Goal: Task Accomplishment & Management: Complete application form

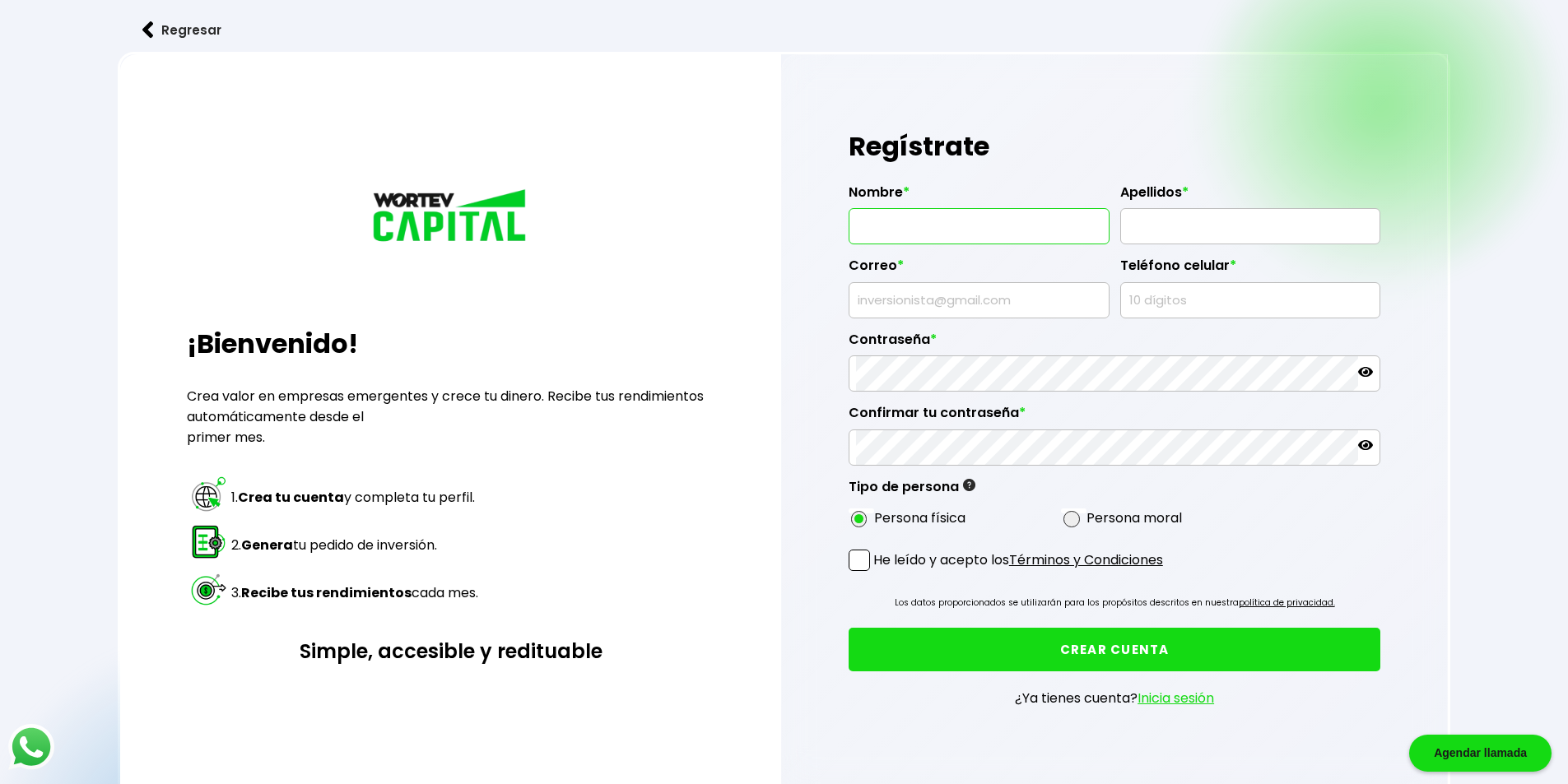
click at [904, 232] on input "text" at bounding box center [978, 226] width 246 height 35
type input "[PERSON_NAME]"
type input "[EMAIL_ADDRESS][DOMAIN_NAME]"
type input "4767096129"
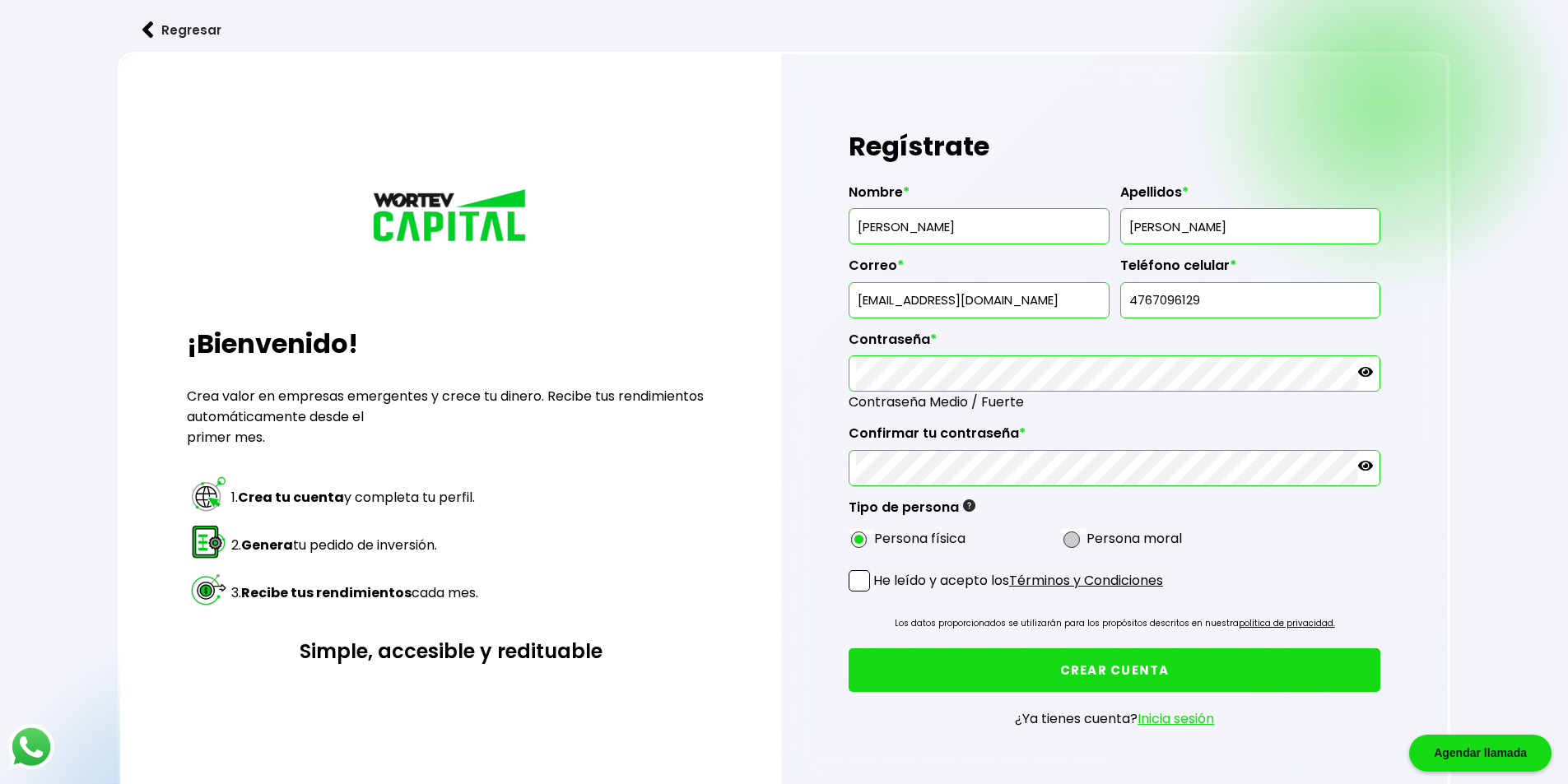
click at [1080, 548] on span at bounding box center [1072, 540] width 17 height 17
click at [1088, 545] on input "radio" at bounding box center [1093, 539] width 11 height 11
radio input "true"
click at [865, 591] on span at bounding box center [858, 580] width 21 height 21
click at [877, 593] on input "He leído y acepto los Términos y Condiciones" at bounding box center [877, 593] width 0 height 0
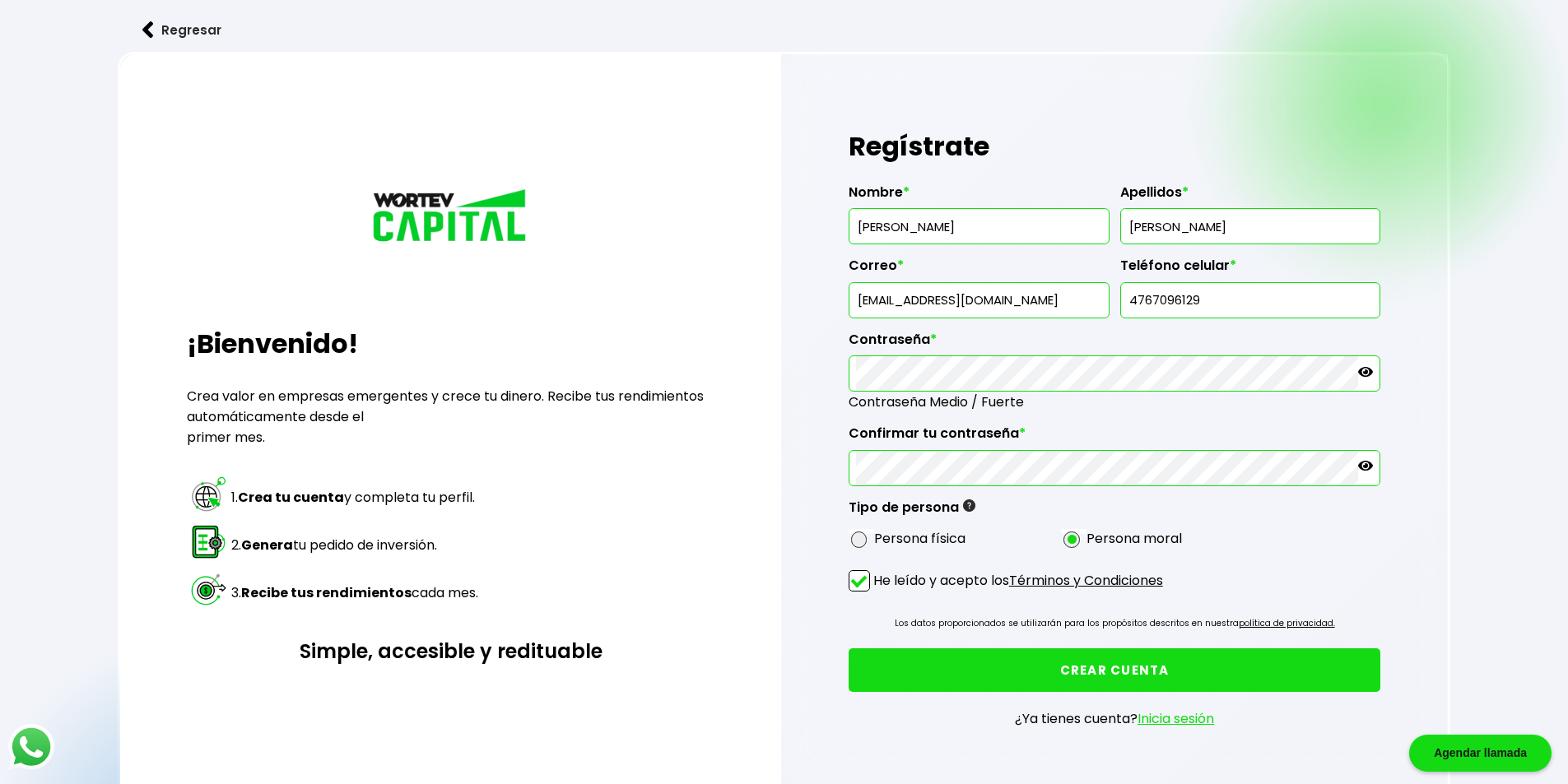
click at [1076, 692] on button "CREAR CUENTA" at bounding box center [1114, 670] width 533 height 44
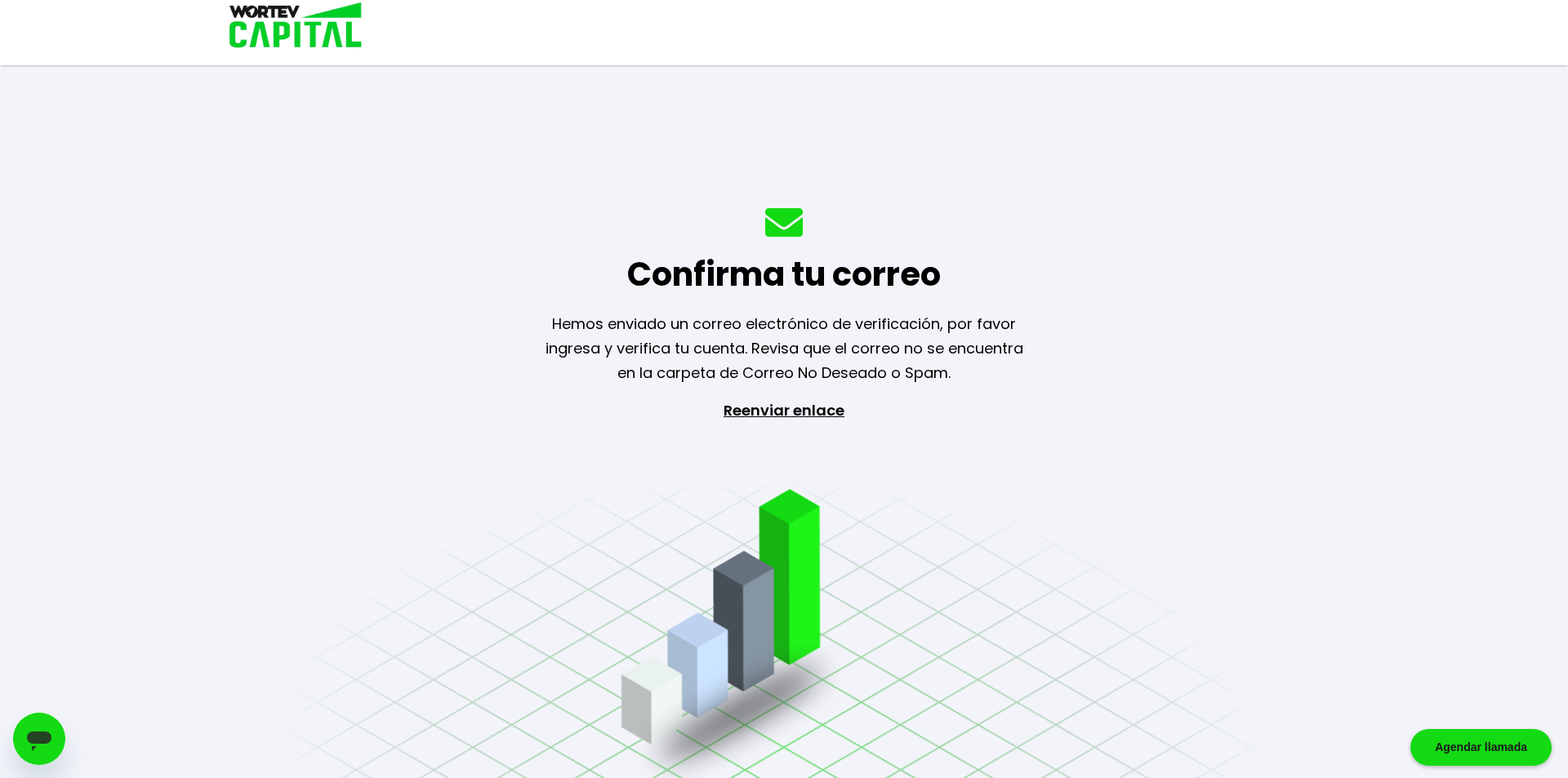
click at [778, 407] on p "Reenviar enlace" at bounding box center [784, 484] width 150 height 171
click at [51, 729] on icon "Abrir ventana de mensajería" at bounding box center [39, 739] width 29 height 29
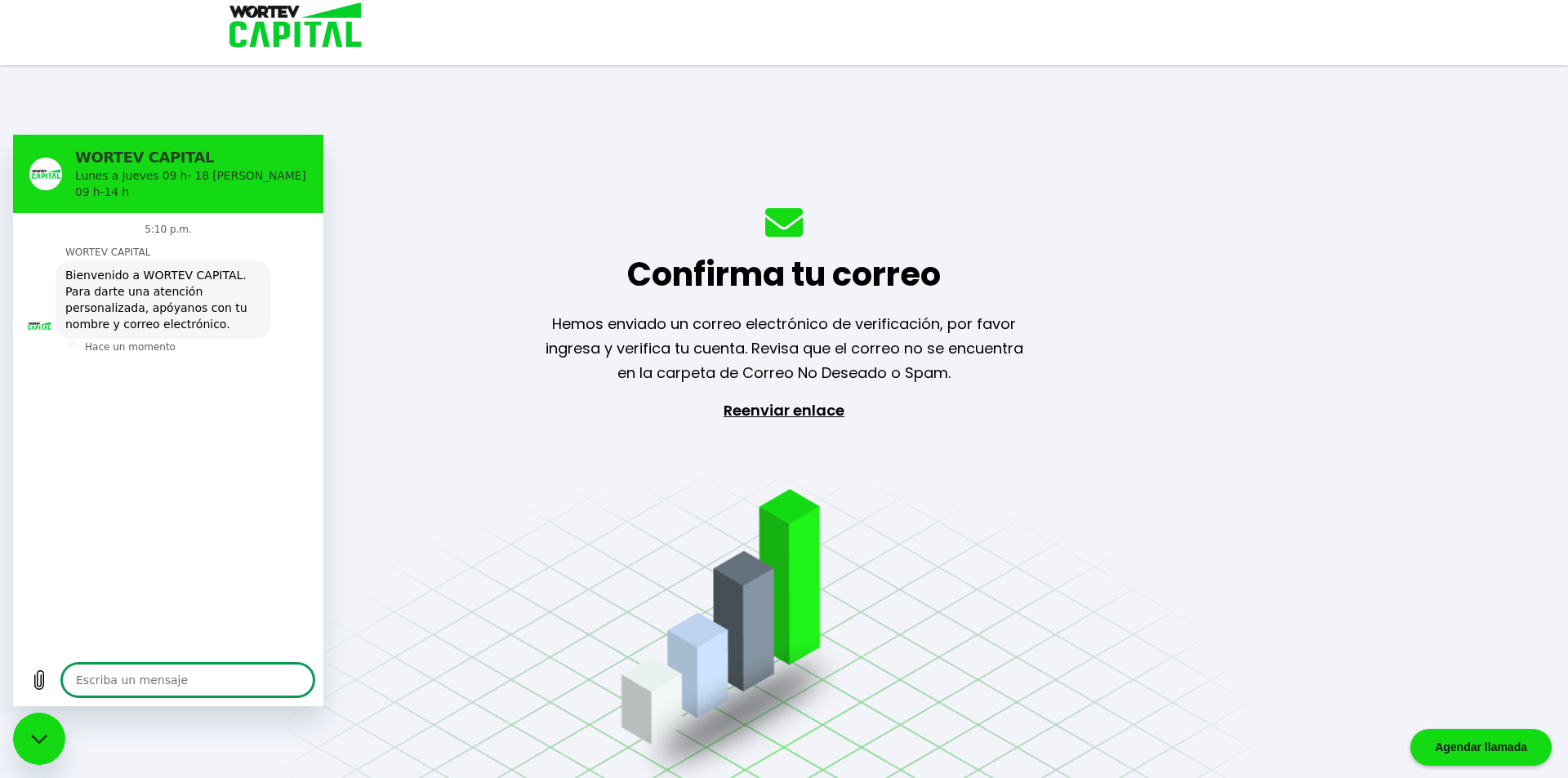
type textarea "x"
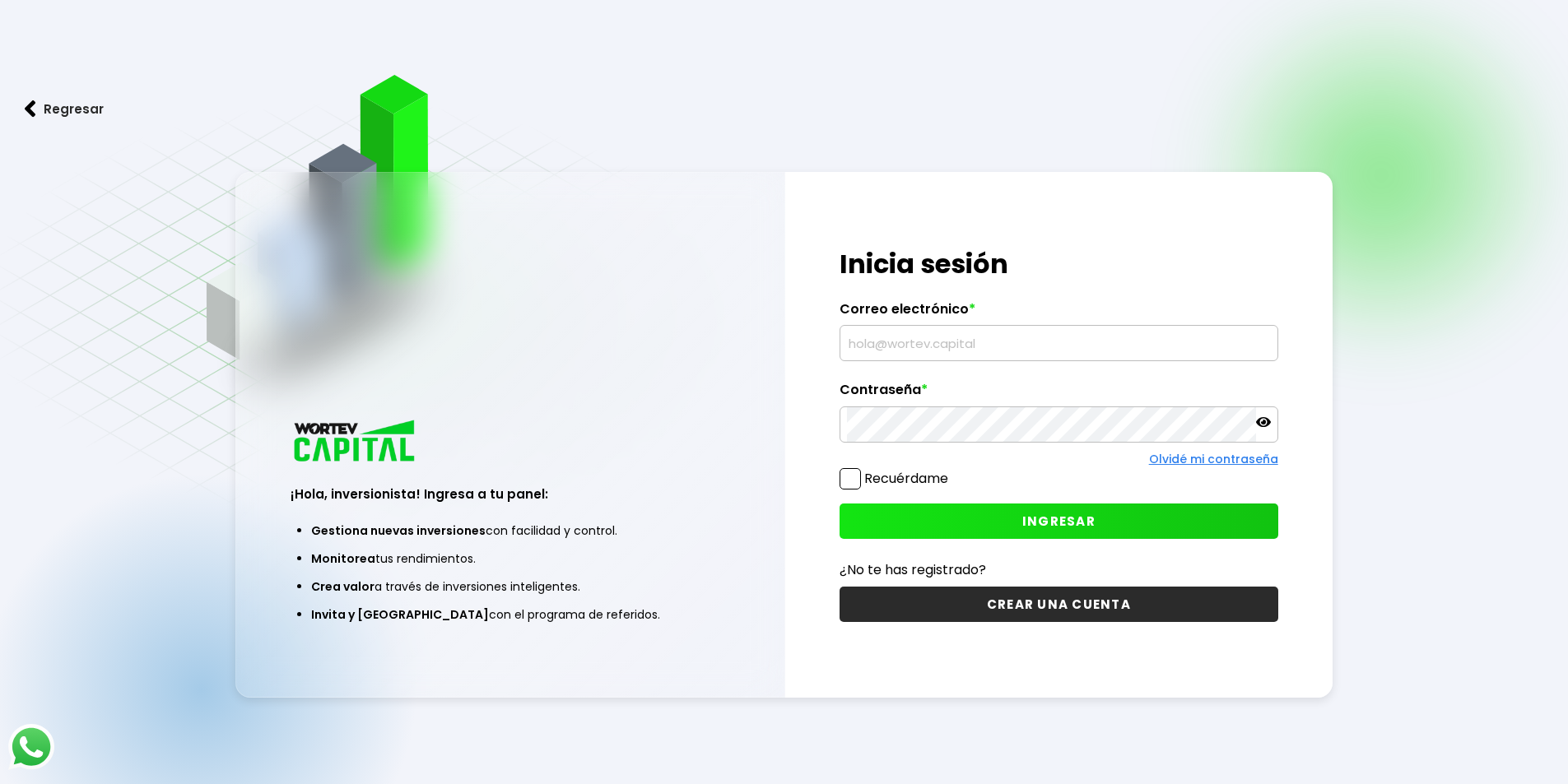
click at [1083, 344] on input "text" at bounding box center [1059, 343] width 424 height 35
type input "[EMAIL_ADDRESS][DOMAIN_NAME]"
click at [1261, 425] on icon at bounding box center [1264, 422] width 15 height 15
click at [851, 486] on span at bounding box center [849, 479] width 21 height 21
click at [952, 470] on input "Recuérdame" at bounding box center [952, 470] width 0 height 0
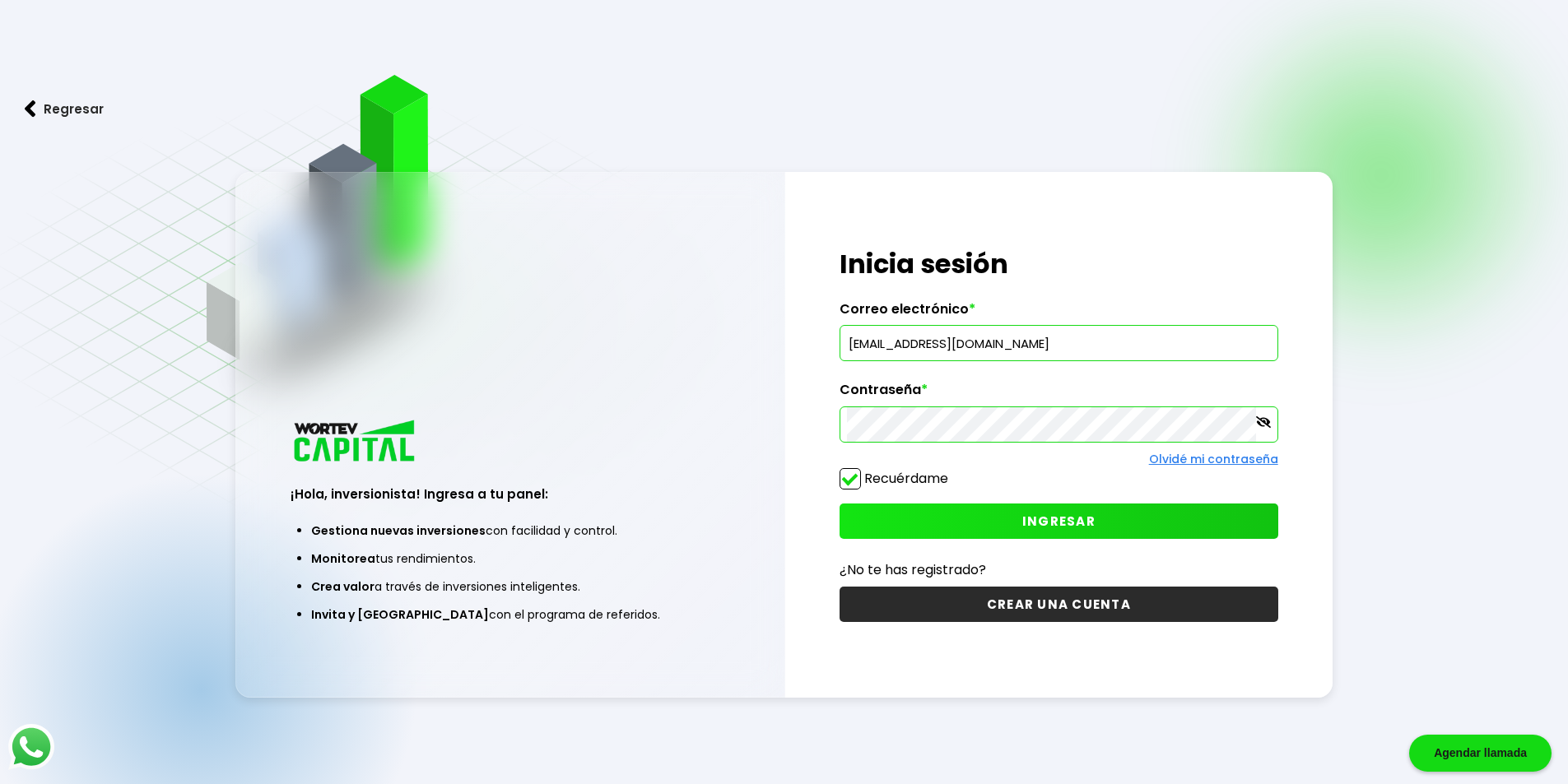
click at [998, 524] on button "INGRESAR" at bounding box center [1058, 521] width 438 height 36
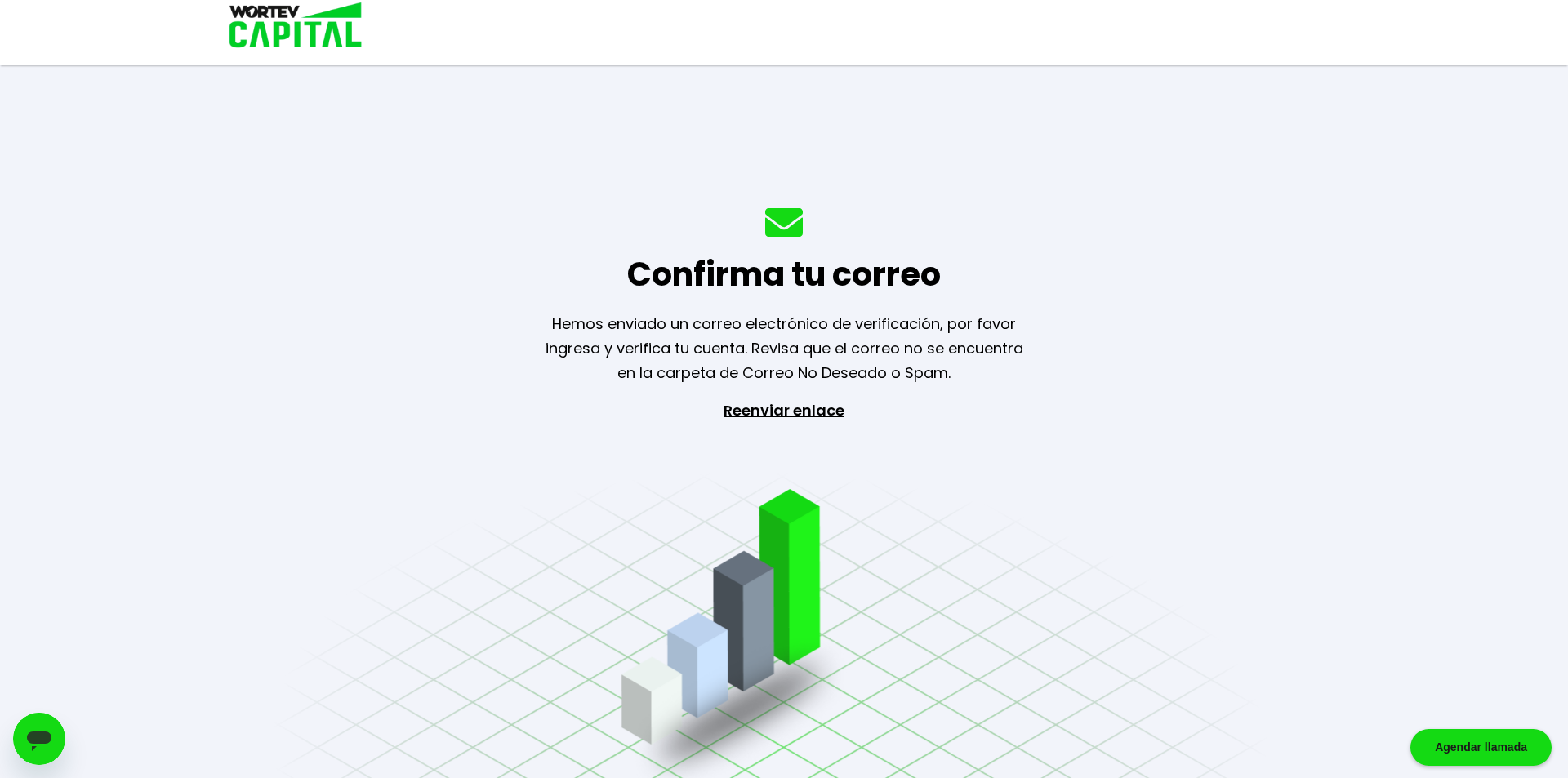
click at [801, 419] on p "Reenviar enlace" at bounding box center [784, 484] width 150 height 171
